Goal: Transaction & Acquisition: Purchase product/service

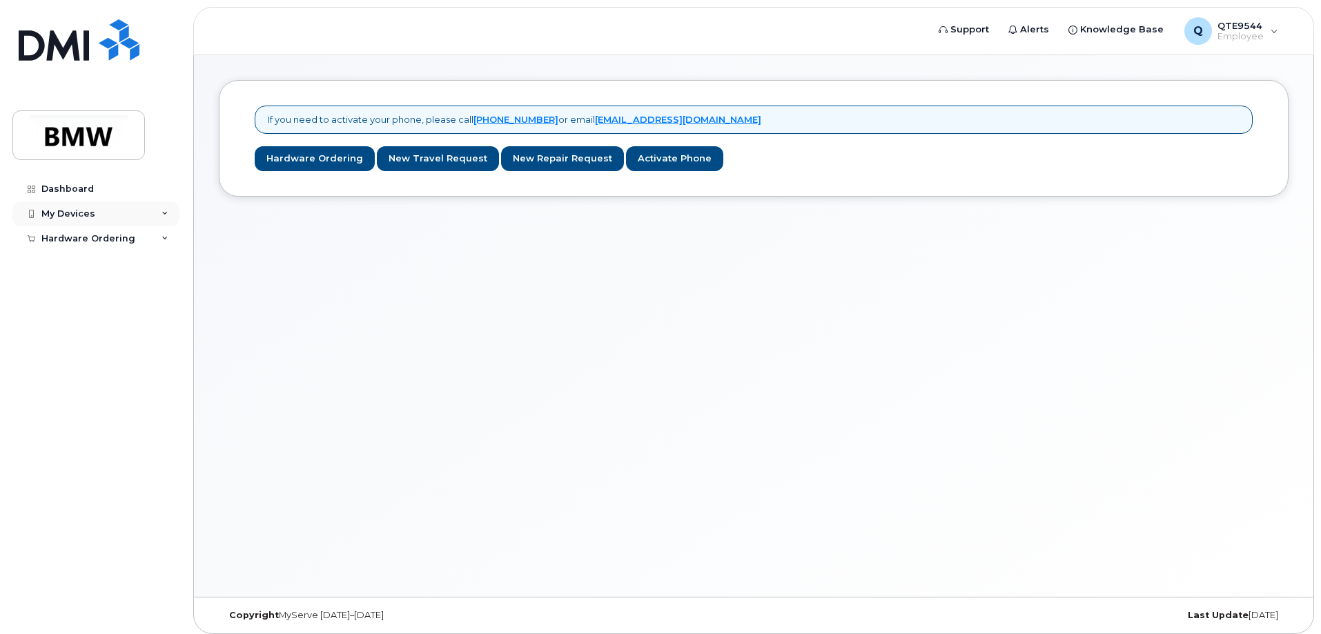
click at [91, 210] on div "My Devices" at bounding box center [68, 213] width 54 height 11
click at [97, 237] on div "Add Device" at bounding box center [75, 239] width 55 height 12
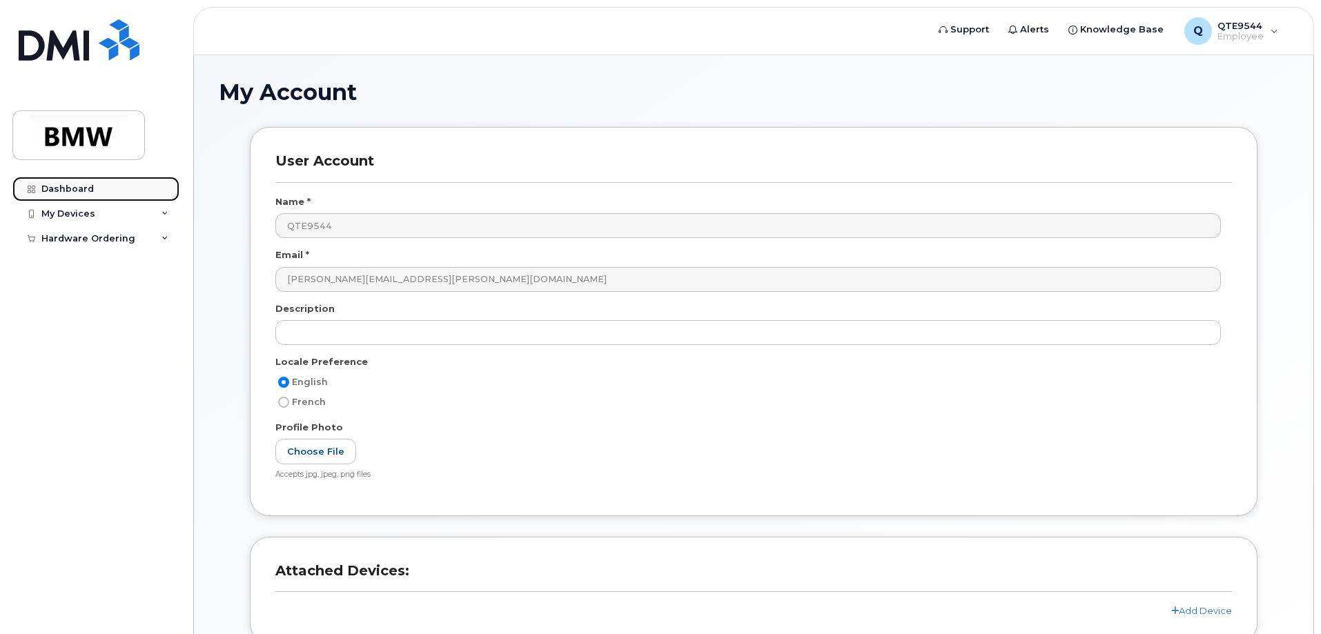
click at [90, 192] on div "Dashboard" at bounding box center [67, 189] width 52 height 11
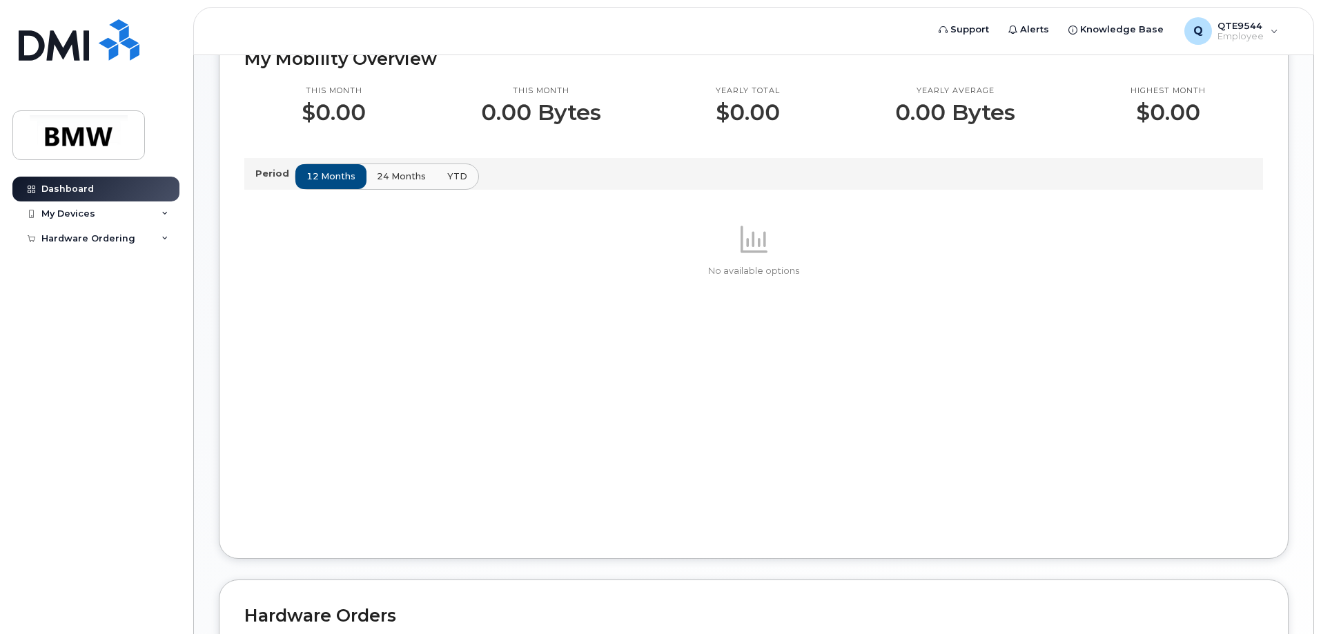
scroll to position [276, 0]
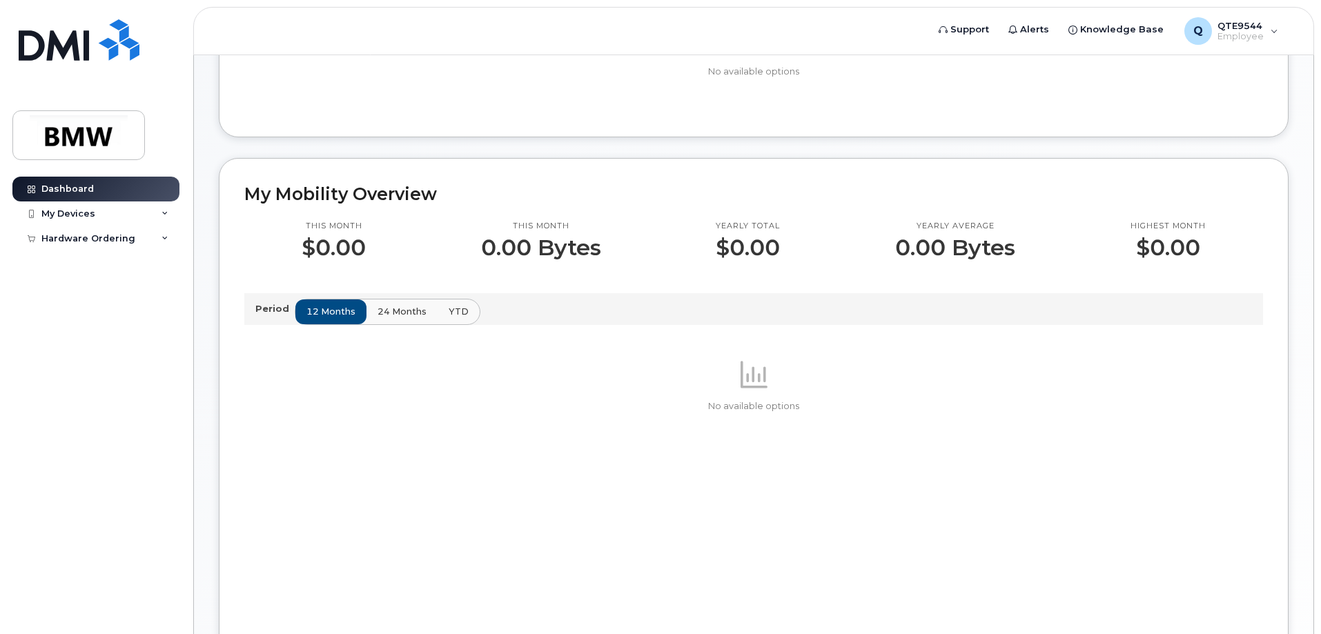
click at [400, 318] on span "24 months" at bounding box center [402, 311] width 49 height 13
click at [342, 318] on span "12 months" at bounding box center [331, 311] width 49 height 13
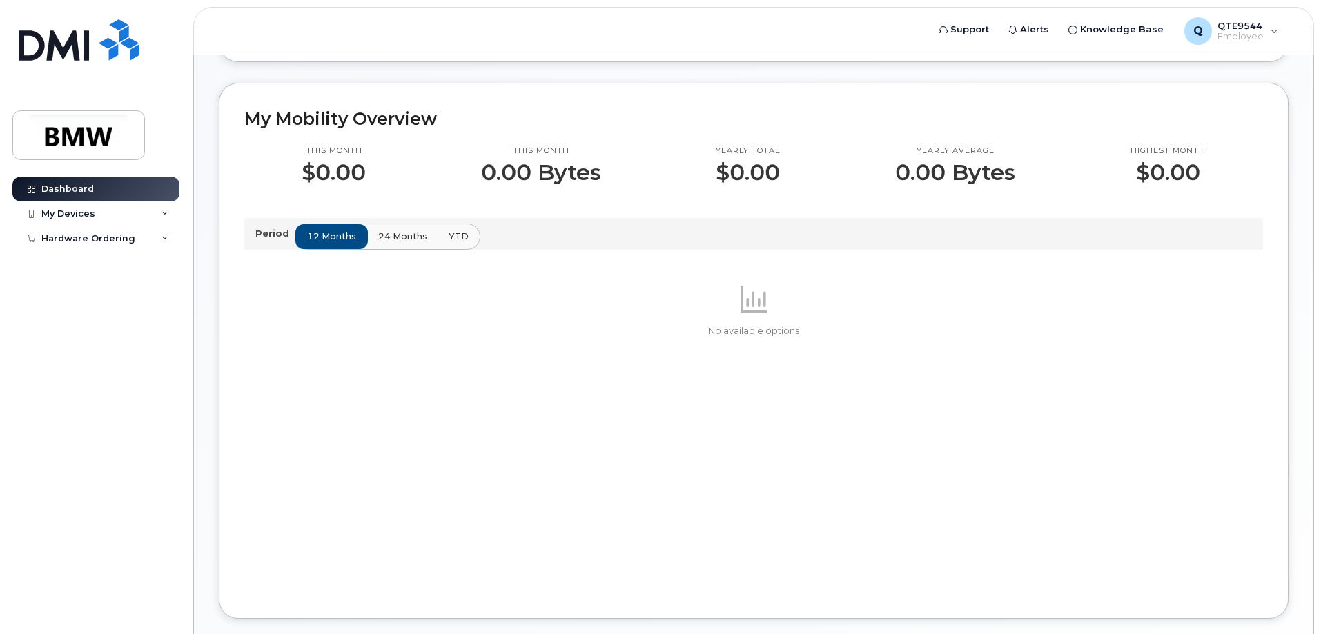
scroll to position [238, 0]
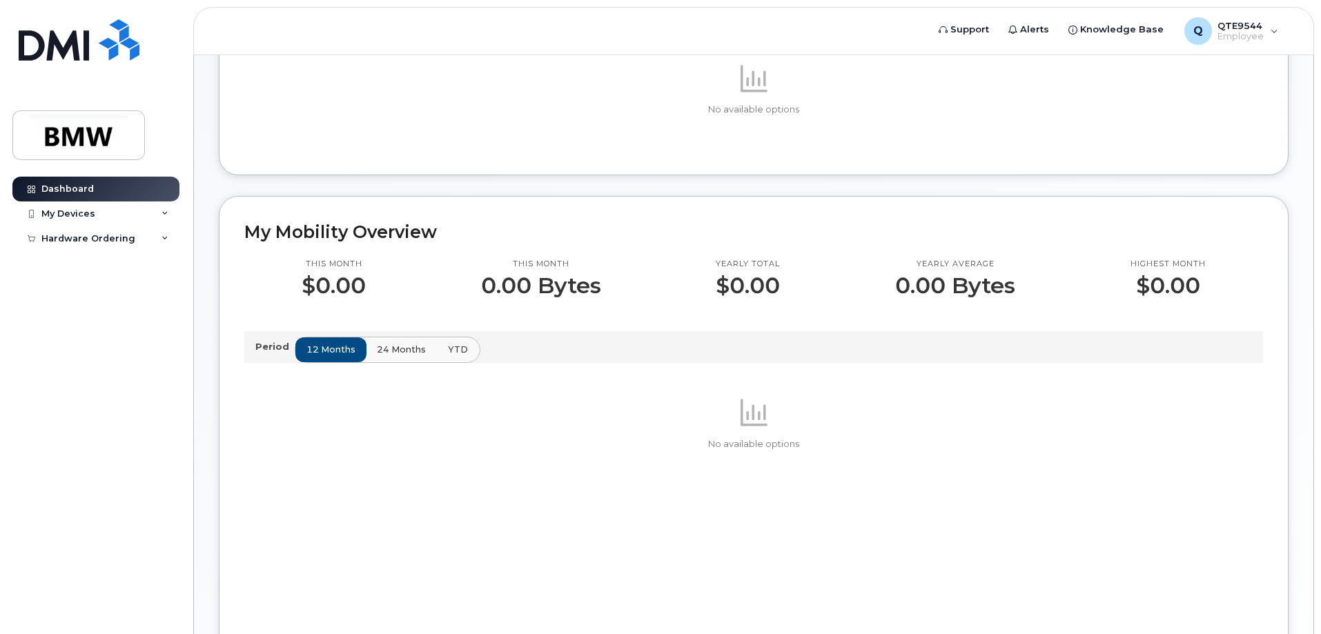
click at [448, 356] on span "YTD" at bounding box center [458, 349] width 20 height 13
click at [399, 356] on span "24 months" at bounding box center [402, 349] width 49 height 13
click at [280, 353] on p "Period" at bounding box center [274, 346] width 39 height 13
click at [362, 361] on button "12 months" at bounding box center [331, 349] width 72 height 25
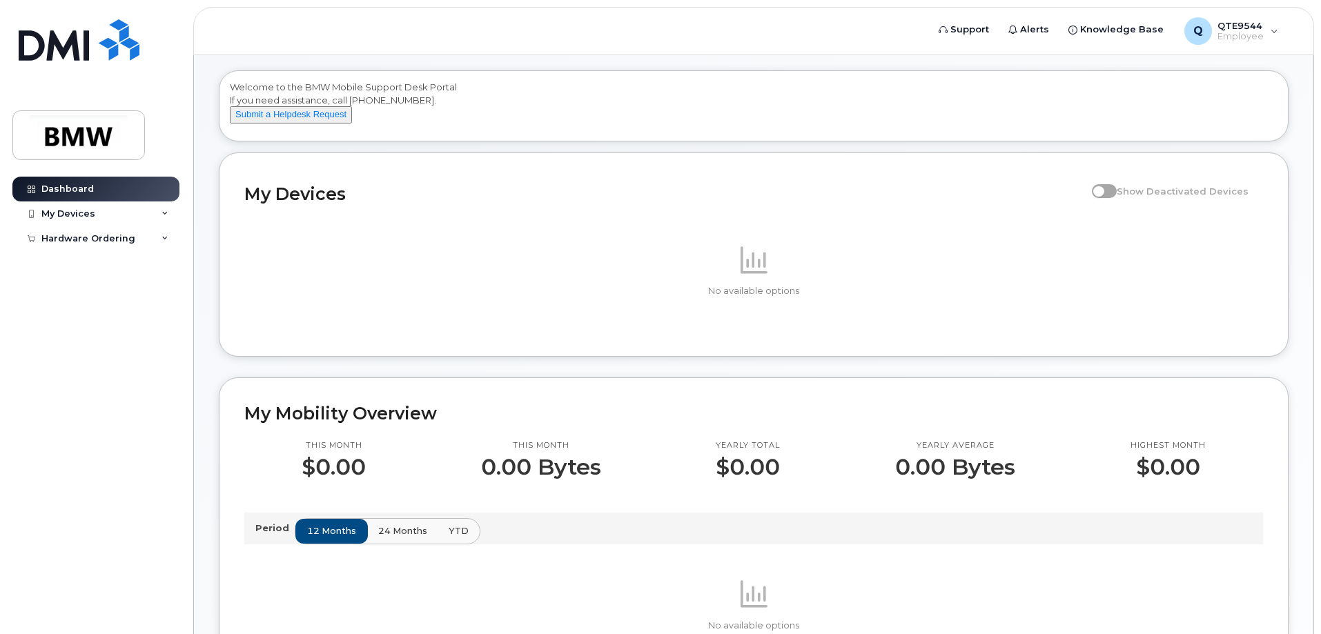
scroll to position [0, 0]
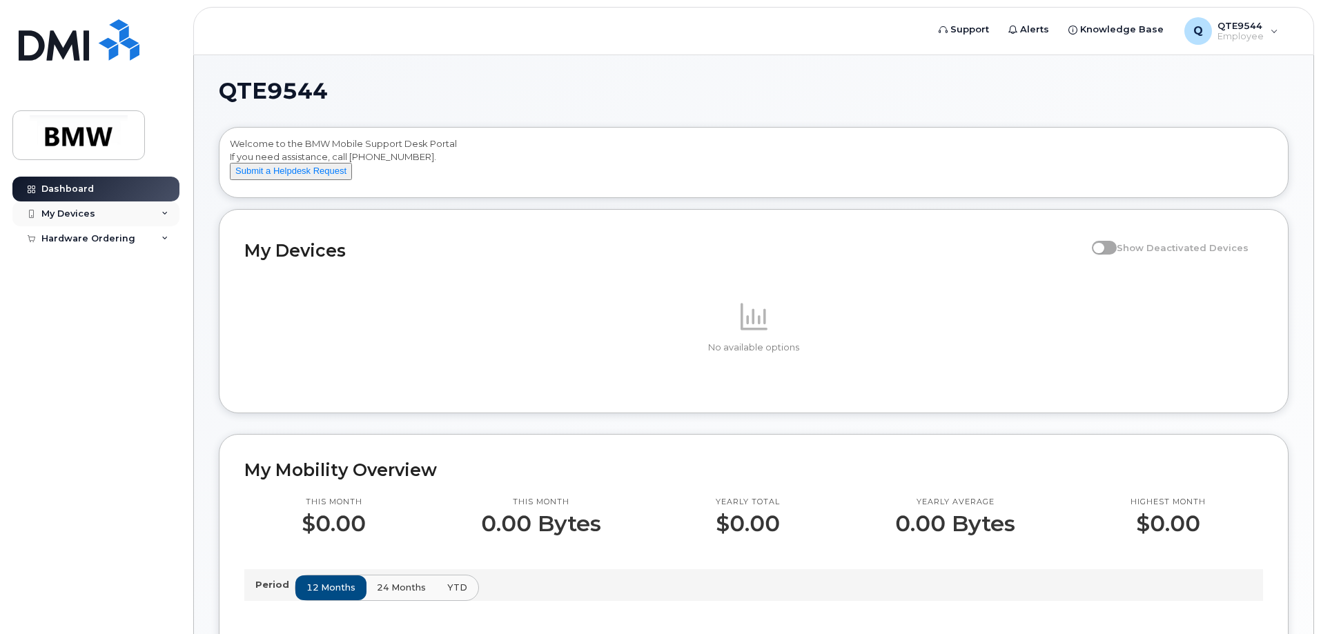
click at [130, 213] on div "My Devices" at bounding box center [95, 214] width 167 height 25
click at [142, 214] on div "My Devices" at bounding box center [95, 214] width 167 height 25
click at [144, 238] on div "Hardware Ordering" at bounding box center [95, 238] width 167 height 25
click at [89, 262] on div "New Order" at bounding box center [74, 263] width 52 height 12
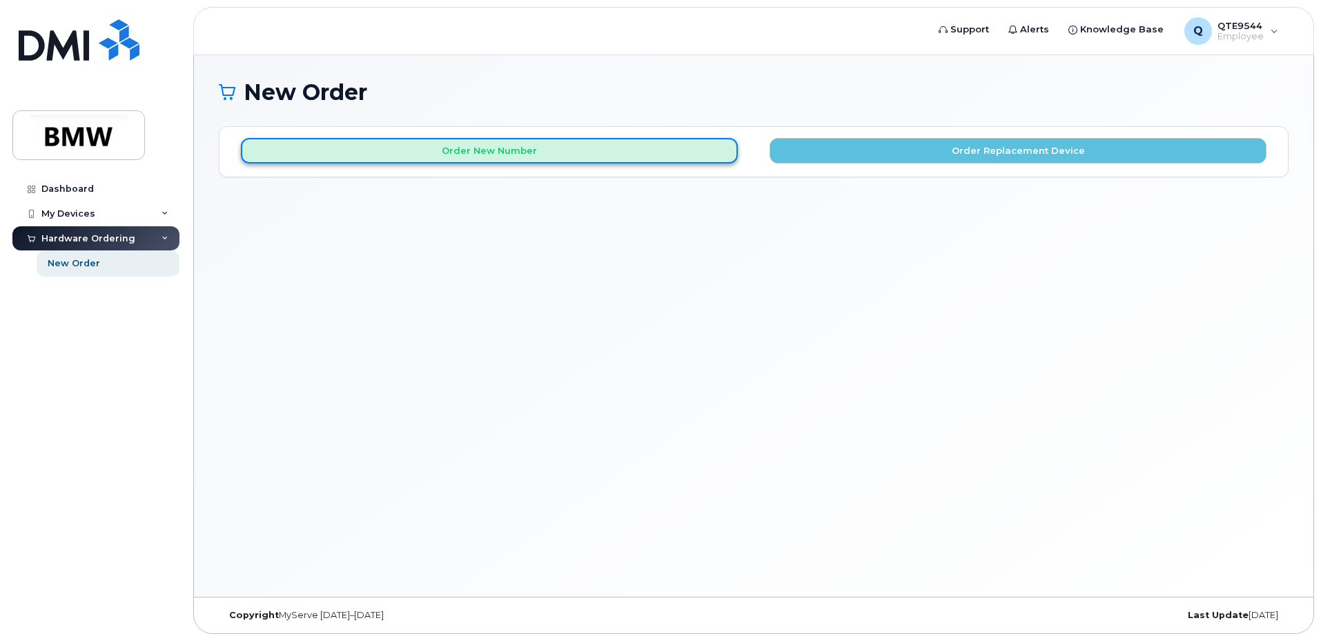
click at [663, 156] on button "Order New Number" at bounding box center [489, 151] width 497 height 26
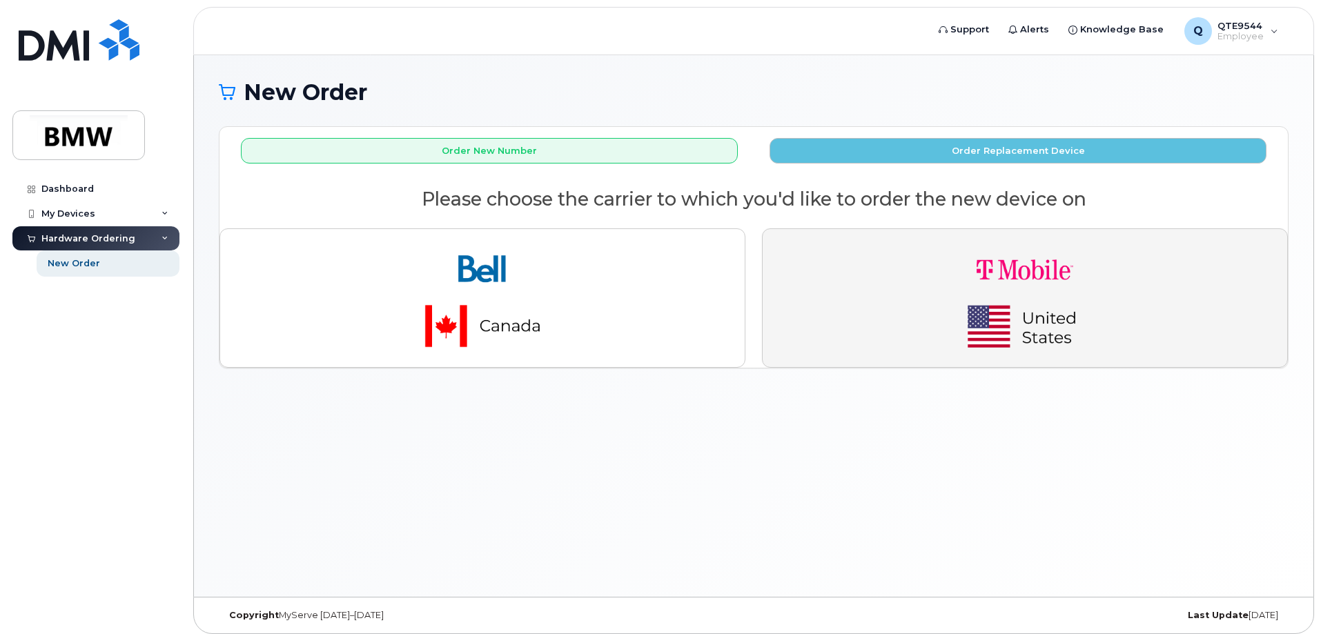
click at [939, 278] on img "button" at bounding box center [1024, 298] width 193 height 116
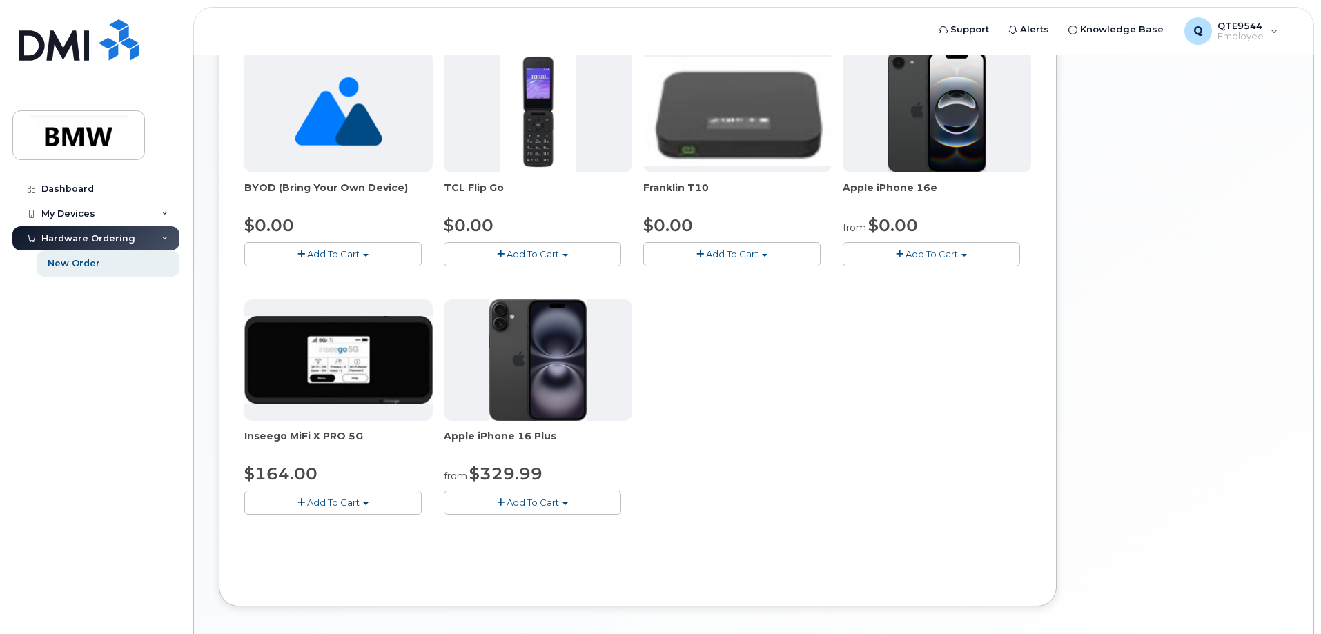
scroll to position [384, 0]
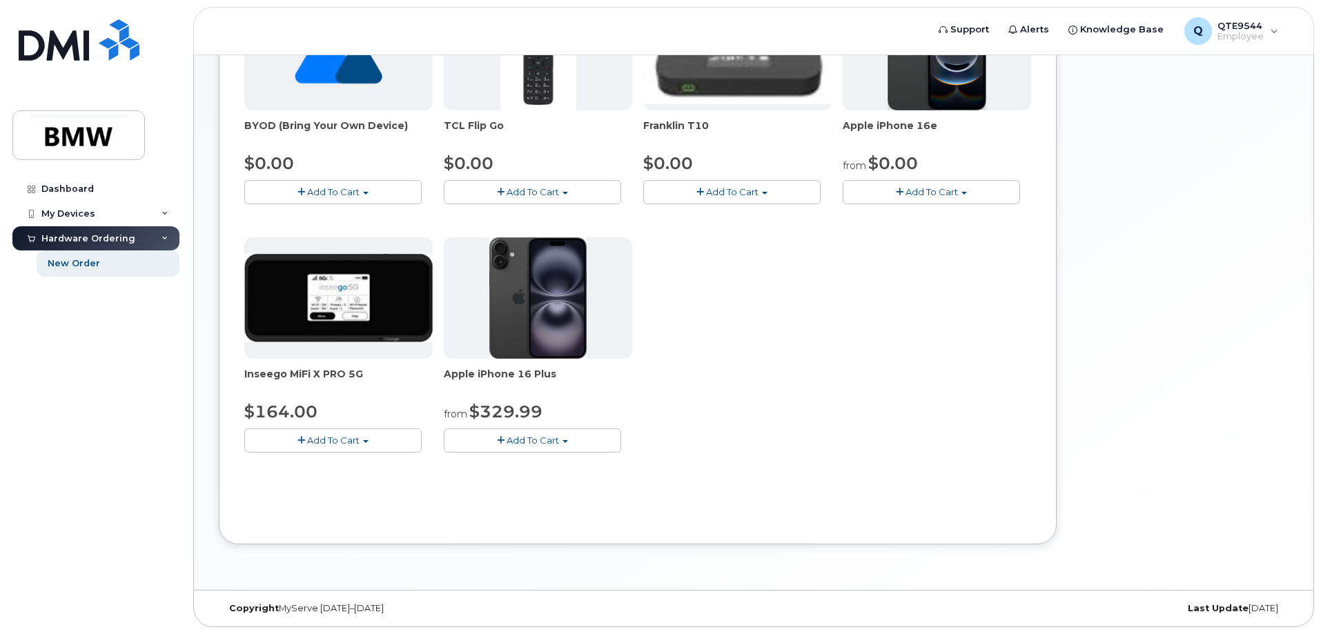
click at [953, 406] on div "BYOD (Bring Your Own Device) $0.00 Add To Cart $0.00 - Activation TCL Flip Go $…" at bounding box center [637, 232] width 787 height 486
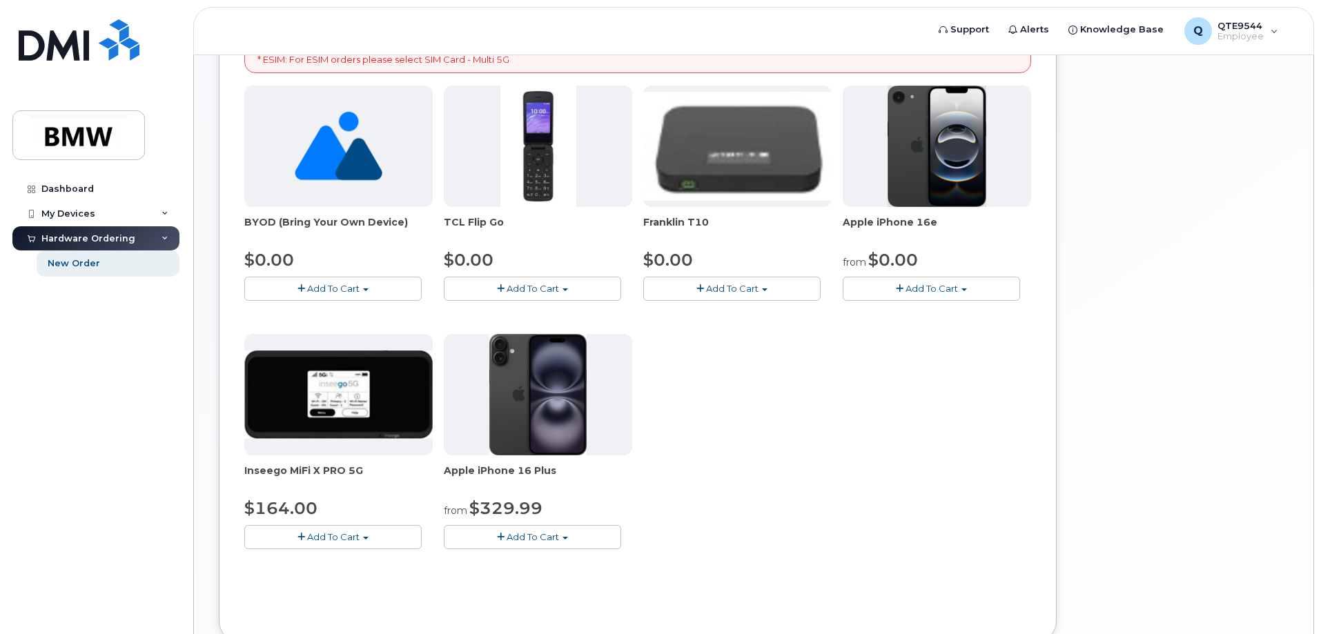
scroll to position [177, 0]
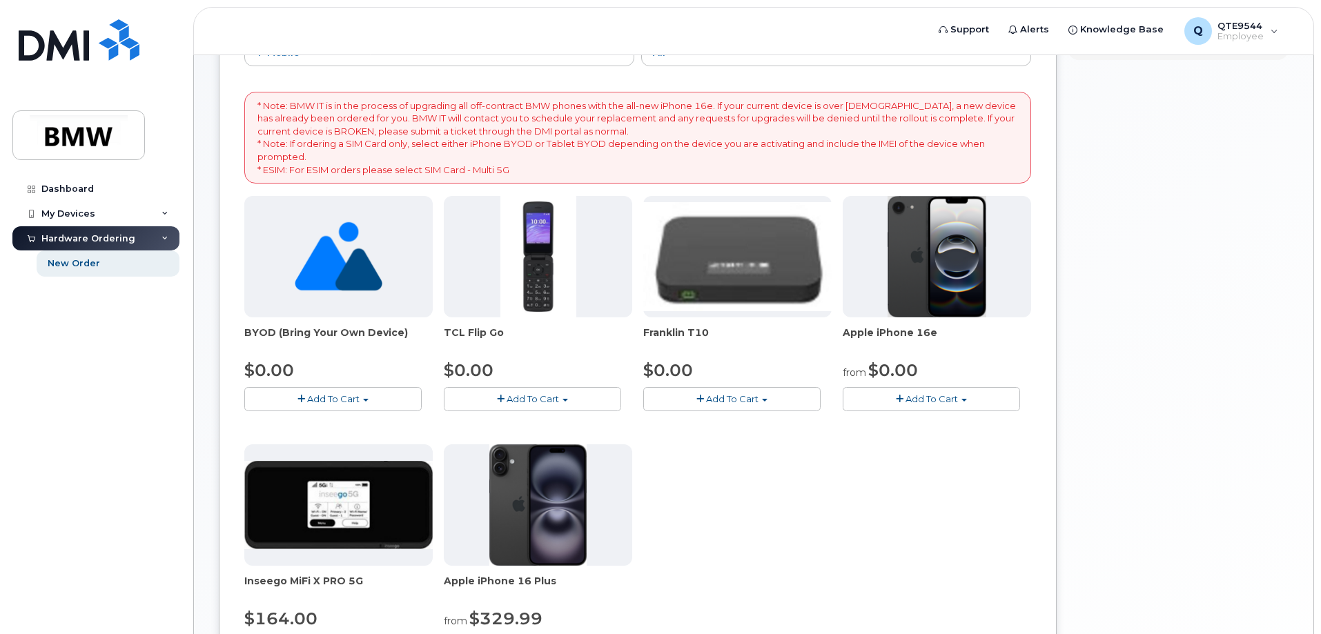
click at [937, 402] on span "Add To Cart" at bounding box center [931, 398] width 52 height 11
click at [973, 428] on link "$0.00 - 30 Month Activation (128GB)" at bounding box center [945, 424] width 199 height 17
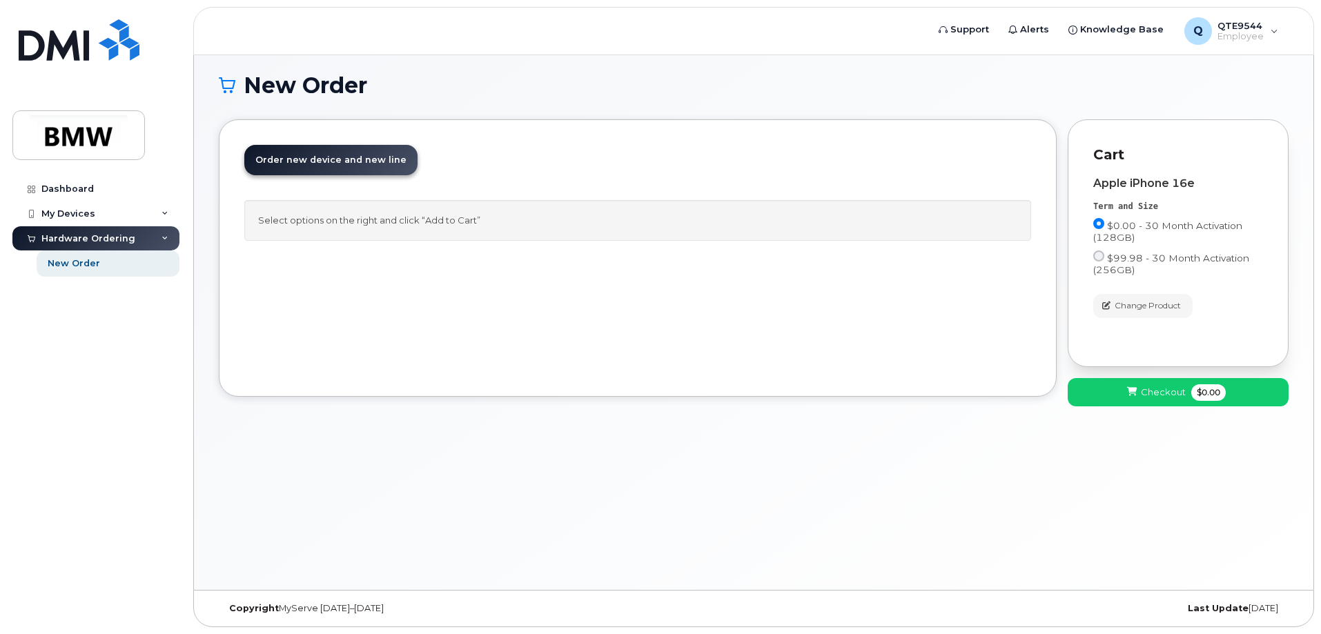
click at [553, 257] on div "Order New Device Upgrade Existing Device Order new device and new line Order ne…" at bounding box center [638, 257] width 838 height 277
